Goal: Task Accomplishment & Management: Manage account settings

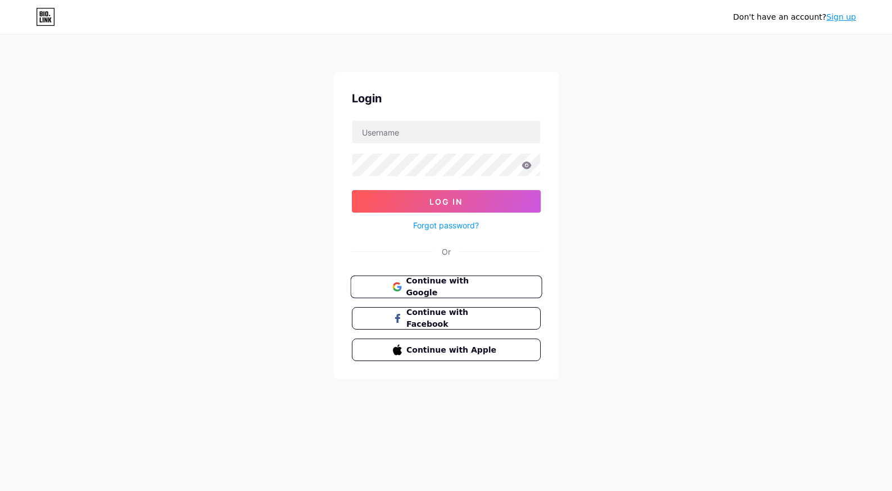
click at [444, 287] on span "Continue with Google" at bounding box center [453, 287] width 94 height 24
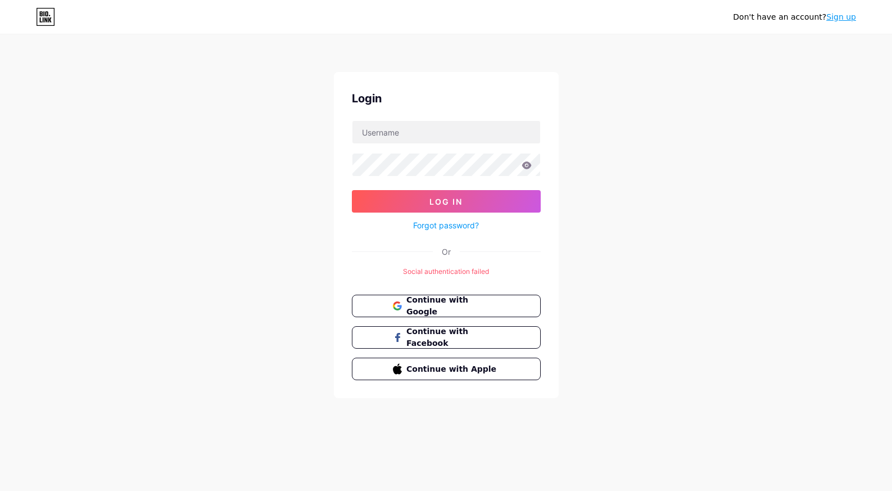
click at [845, 19] on link "Sign up" at bounding box center [841, 16] width 30 height 9
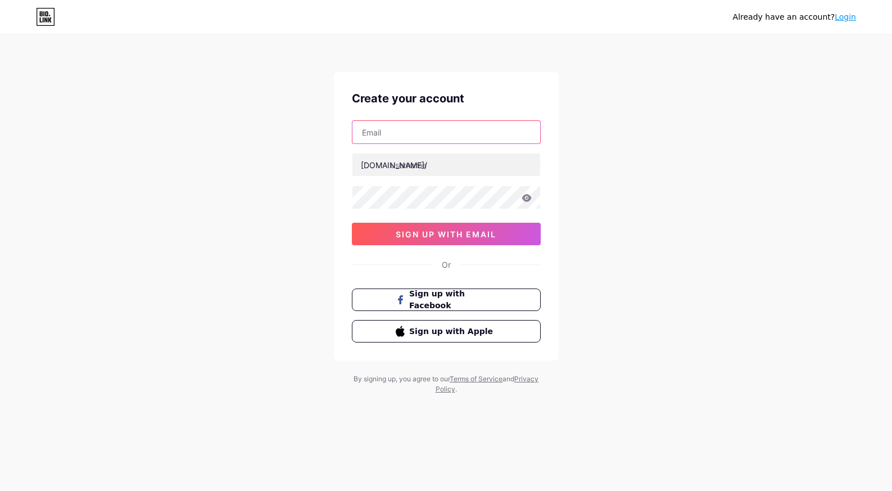
click at [427, 133] on input "text" at bounding box center [446, 132] width 188 height 22
click at [814, 50] on div "Already have an account? Login Create your account [DOMAIN_NAME]/ sign up with …" at bounding box center [446, 215] width 892 height 430
click at [846, 17] on link "Login" at bounding box center [845, 16] width 21 height 9
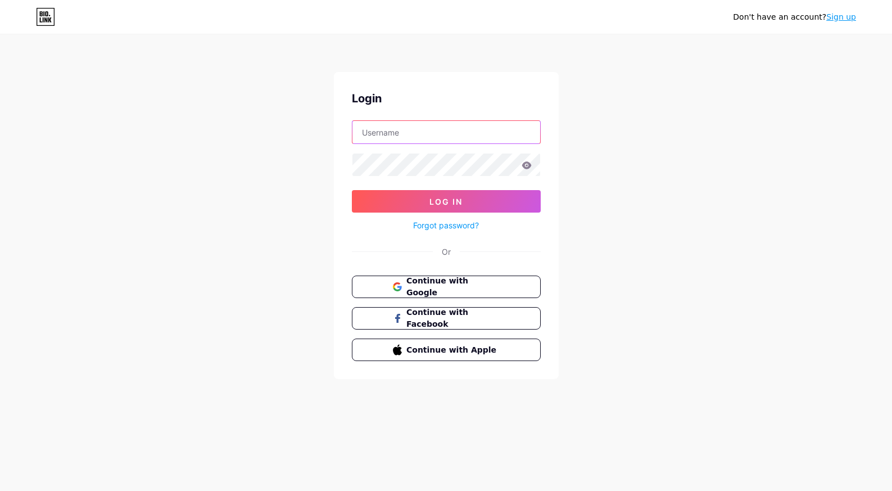
click at [442, 126] on input "text" at bounding box center [446, 132] width 188 height 22
type input "[EMAIL_ADDRESS][DOMAIN_NAME]"
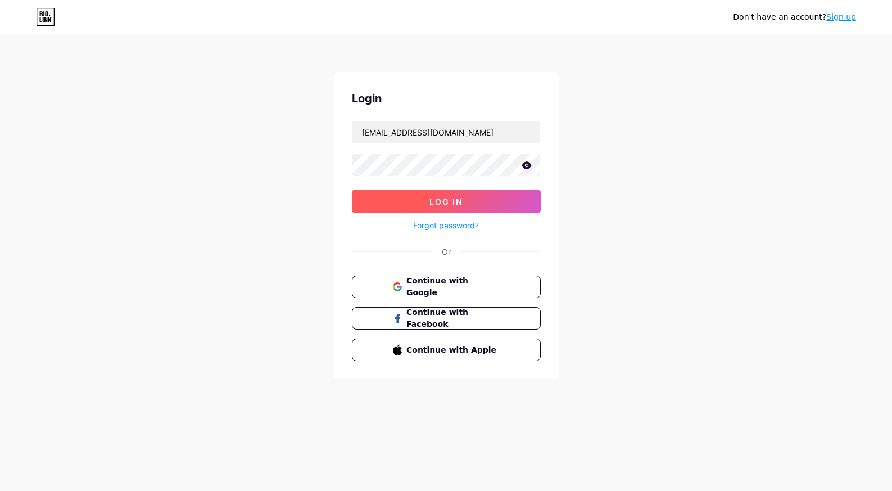
click at [442, 206] on span "Log In" at bounding box center [445, 202] width 33 height 10
